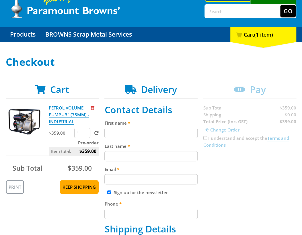
scroll to position [34, 0]
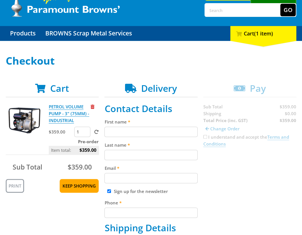
click at [134, 127] on input "First name" at bounding box center [150, 132] width 93 height 10
paste input "[PERSON_NAME]"
type input "[PERSON_NAME]"
click at [140, 151] on input "Last name" at bounding box center [150, 155] width 93 height 10
paste input "[PERSON_NAME]"
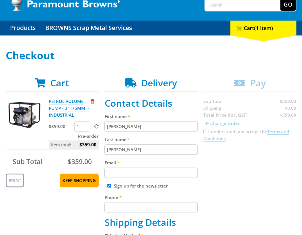
scroll to position [84, 0]
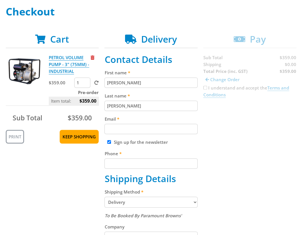
type input "[PERSON_NAME]"
click at [139, 129] on input "Email" at bounding box center [150, 129] width 93 height 10
paste input "[EMAIL_ADDRESS][DOMAIN_NAME]"
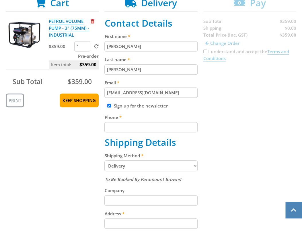
scroll to position [127, 0]
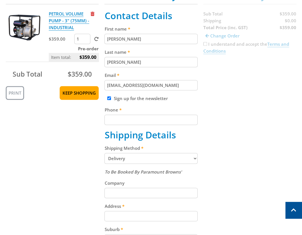
type input "[EMAIL_ADDRESS][DOMAIN_NAME]"
click at [167, 121] on input "Phone" at bounding box center [150, 120] width 93 height 10
type input "6"
type input "0412345678"
click at [255, 111] on div "Cart PETROL VOLUME PUMP - 3" (75MM) - INDUSTRIAL $359.00 1 Pre-order Item total…" at bounding box center [151, 188] width 290 height 397
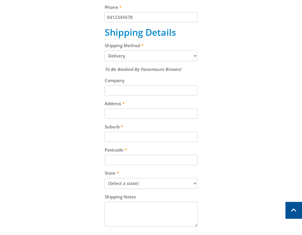
scroll to position [234, 0]
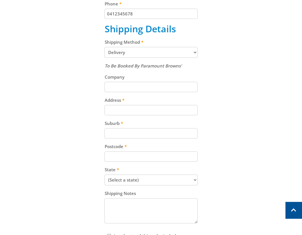
click at [146, 105] on input "Address" at bounding box center [150, 110] width 93 height 10
paste input "[STREET_ADDRESS]"
type input "[STREET_ADDRESS]"
click at [138, 137] on input "Suburb" at bounding box center [150, 133] width 93 height 10
click at [138, 135] on input "Suburb" at bounding box center [150, 133] width 93 height 10
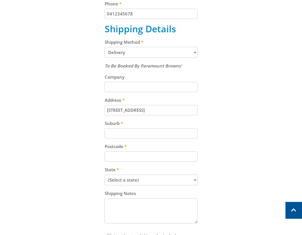
paste input "Gepps Cross"
type input "Gepps Cross"
click at [120, 152] on input "Postcode" at bounding box center [150, 157] width 93 height 10
paste input "5094"
type input "5094"
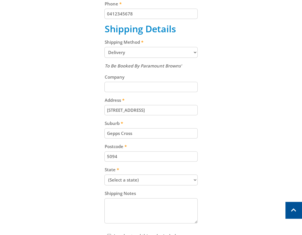
click at [147, 178] on select "(Select a state) [GEOGRAPHIC_DATA] [GEOGRAPHIC_DATA] [GEOGRAPHIC_DATA] [GEOGRAP…" at bounding box center [150, 180] width 93 height 11
select select "SA"
click at [104, 175] on select "(Select a state) [GEOGRAPHIC_DATA] [GEOGRAPHIC_DATA] [GEOGRAPHIC_DATA] [GEOGRAP…" at bounding box center [150, 180] width 93 height 11
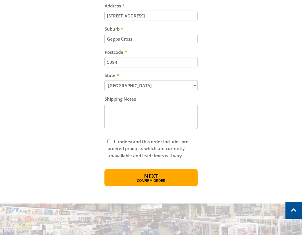
scroll to position [329, 0]
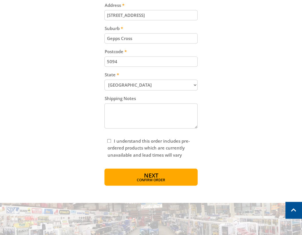
click at [106, 137] on div "I understand this order includes pre-ordered products which are currently unava…" at bounding box center [150, 148] width 93 height 26
click at [108, 140] on input "I understand this order includes pre-ordered products which are currently unava…" at bounding box center [109, 141] width 4 height 4
checkbox input "true"
click at [152, 180] on span "Confirm order" at bounding box center [151, 180] width 68 height 3
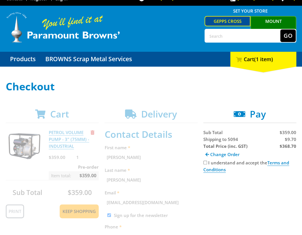
scroll to position [9, 0]
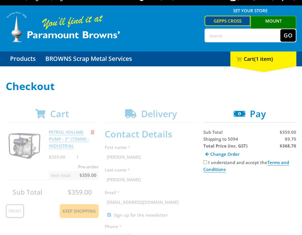
click at [213, 138] on span "Shipping to 5094" at bounding box center [220, 139] width 35 height 6
copy span "Shipping"
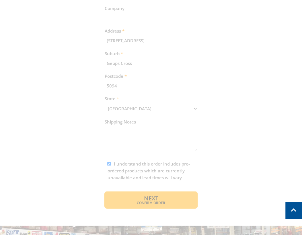
scroll to position [109, 0]
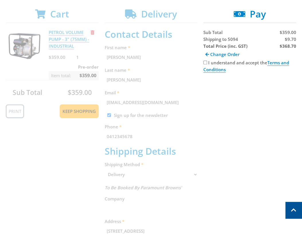
click at [293, 39] on span "$9.70" at bounding box center [289, 39] width 11 height 6
copy span "9.70"
click at [290, 44] on strong "$368.70" at bounding box center [287, 46] width 17 height 6
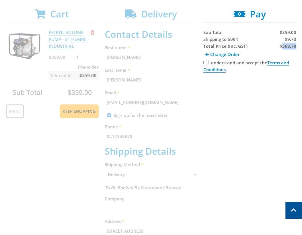
copy strong "368.70"
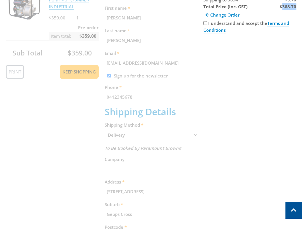
scroll to position [101, 0]
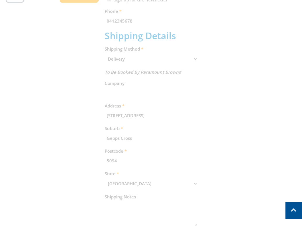
scroll to position [145, 0]
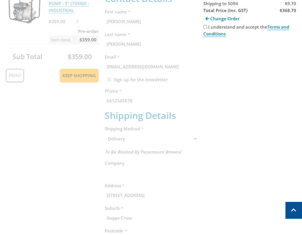
click at [220, 26] on label "I understand and accept the Terms and Conditions" at bounding box center [246, 30] width 86 height 13
click at [207, 26] on input "I understand and accept the Terms and Conditions" at bounding box center [205, 27] width 4 height 4
checkbox input "true"
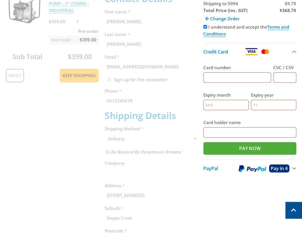
click at [243, 78] on input "Card number" at bounding box center [237, 77] width 68 height 10
type input "[CREDIT_CARD_NUMBER]"
type input "12"
type input "2025"
type input "[PERSON_NAME]"
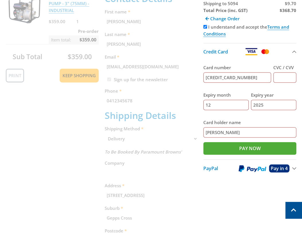
click at [283, 77] on input "CVC / CVV" at bounding box center [284, 77] width 23 height 10
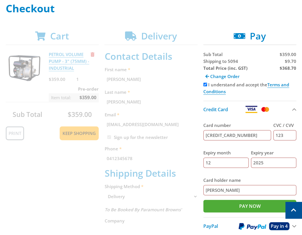
scroll to position [86, 0]
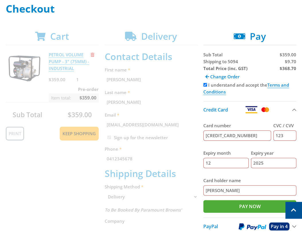
type input "123"
